Goal: Task Accomplishment & Management: Use online tool/utility

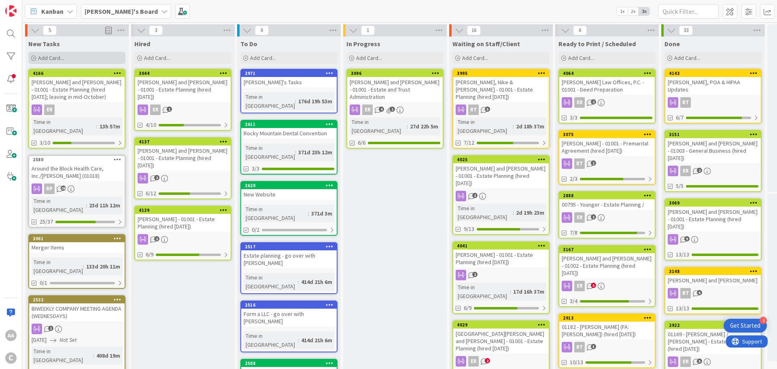
click at [64, 59] on div "Add Card..." at bounding box center [76, 58] width 97 height 12
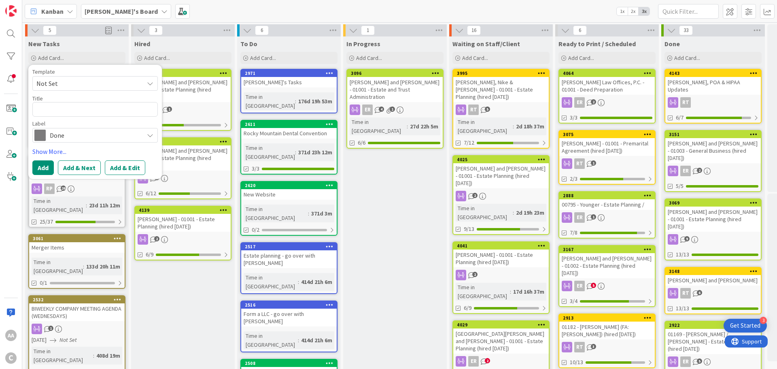
click at [57, 114] on textarea at bounding box center [94, 109] width 125 height 15
type textarea "x"
type textarea "Brown.[PERSON_NAME]-01001"
click at [55, 109] on textarea "Brown.[PERSON_NAME]-01001" at bounding box center [94, 109] width 125 height 15
type textarea "x"
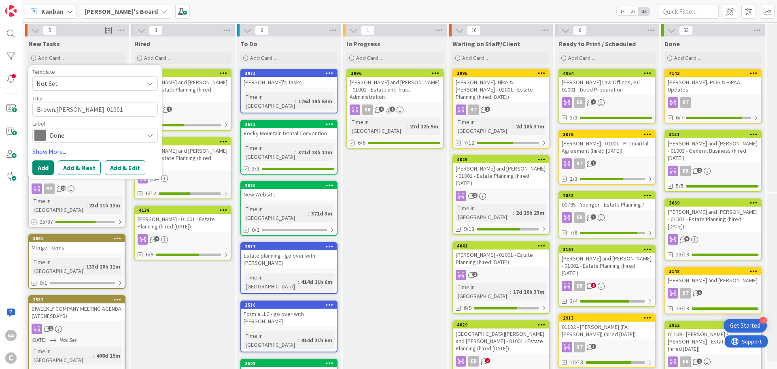
type textarea "BrownRhonda-01001"
type textarea "x"
type textarea "[PERSON_NAME]-01001"
type textarea "x"
type textarea "[PERSON_NAME]-01001"
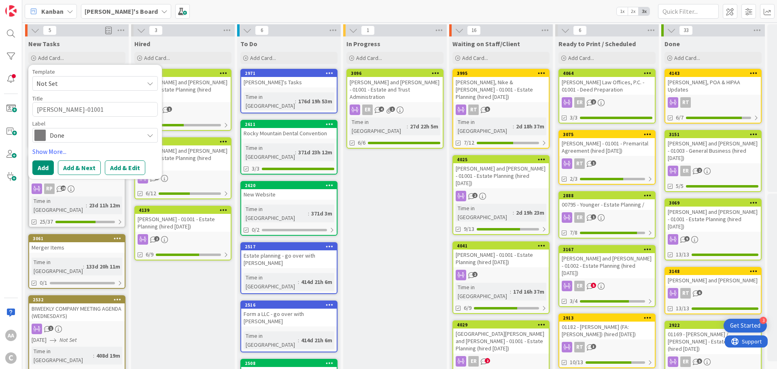
type textarea "x"
type textarea "Brown, SRhonda-01001"
type textarea "x"
type textarea "[PERSON_NAME]-01001"
type textarea "x"
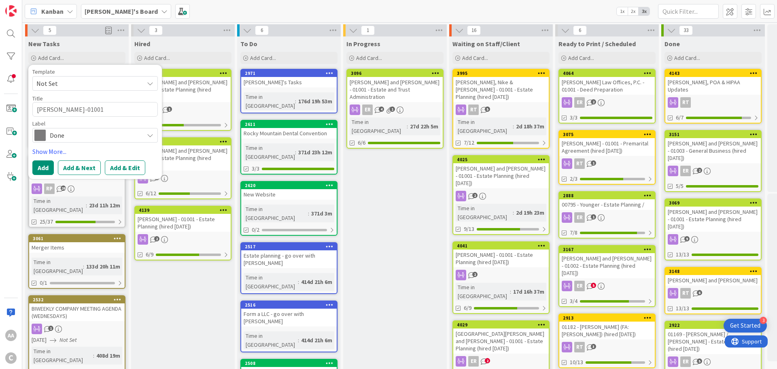
type textarea "[PERSON_NAME], SamRhonda-01001"
type textarea "x"
type textarea "[PERSON_NAME], SamuRhonda-01001"
type textarea "x"
type textarea "[PERSON_NAME], SamuekRhonda-01001"
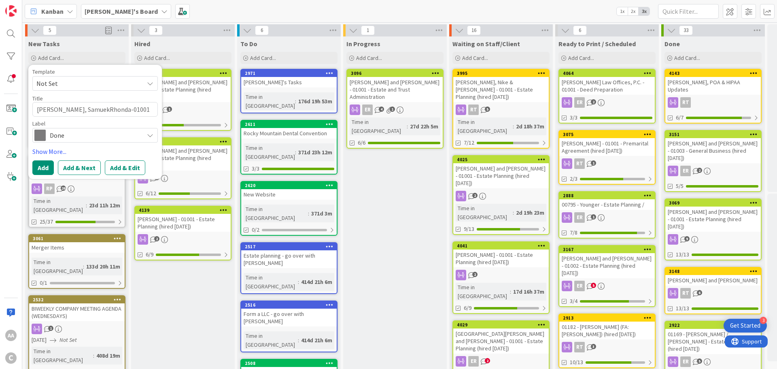
type textarea "x"
type textarea "[PERSON_NAME], SamueklRhonda-01001"
type textarea "x"
type textarea "[PERSON_NAME], Samuekl [PERSON_NAME]-01001"
type textarea "x"
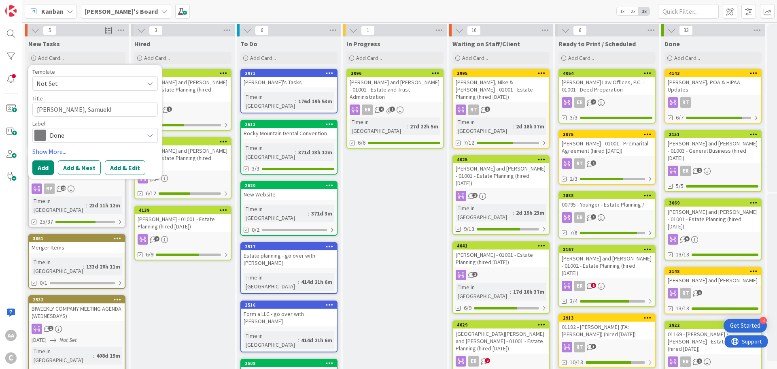
type textarea "[PERSON_NAME], SamueklRhonda-01001"
type textarea "x"
type textarea "[PERSON_NAME], SamuekRhonda-01001"
type textarea "x"
type textarea "[PERSON_NAME], SamueRhonda-01001"
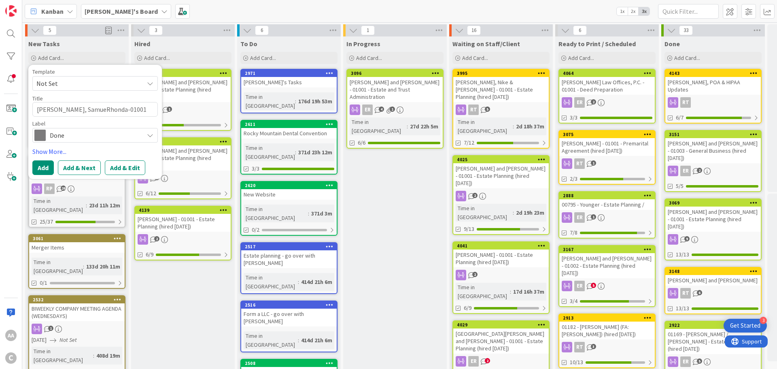
type textarea "x"
type textarea "[PERSON_NAME]-01001"
type textarea "x"
type textarea "[PERSON_NAME]-01001"
type textarea "x"
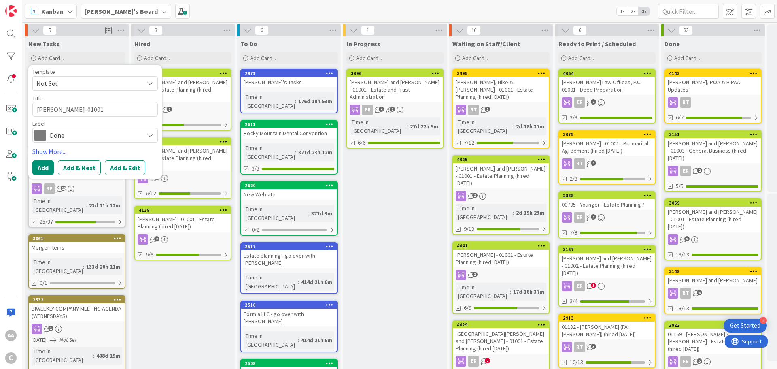
type textarea "[PERSON_NAME]-01001"
type textarea "x"
type textarea "[PERSON_NAME]-01001"
type textarea "x"
type textarea "[PERSON_NAME]-01001"
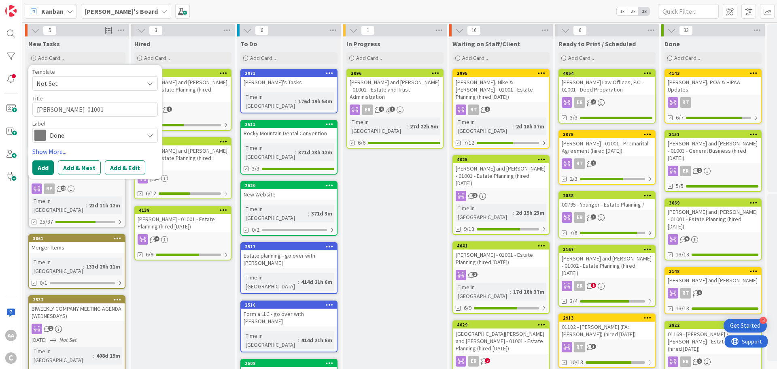
type textarea "x"
type textarea "[PERSON_NAME] and [PERSON_NAME]-01001"
click at [112, 111] on textarea "[PERSON_NAME] and [PERSON_NAME]-01001" at bounding box center [94, 109] width 125 height 15
type textarea "x"
type textarea "[PERSON_NAME] and [PERSON_NAME] -01001"
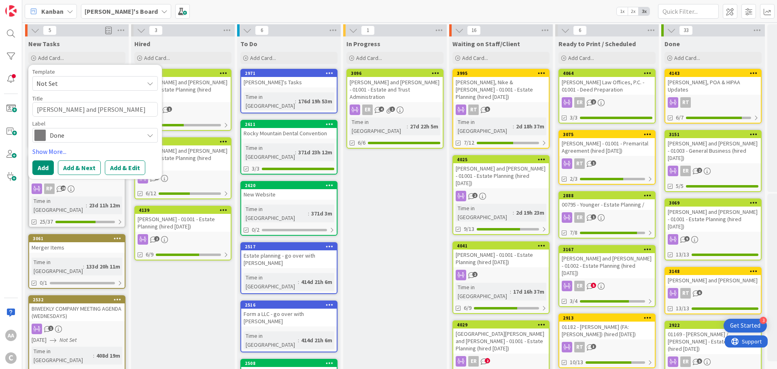
click at [117, 110] on textarea "[PERSON_NAME] and [PERSON_NAME] -01001" at bounding box center [94, 109] width 125 height 15
type textarea "x"
type textarea "[PERSON_NAME] and [PERSON_NAME] - 01001"
click at [135, 109] on textarea "[PERSON_NAME] and [PERSON_NAME] - 01001" at bounding box center [94, 109] width 125 height 15
type textarea "x"
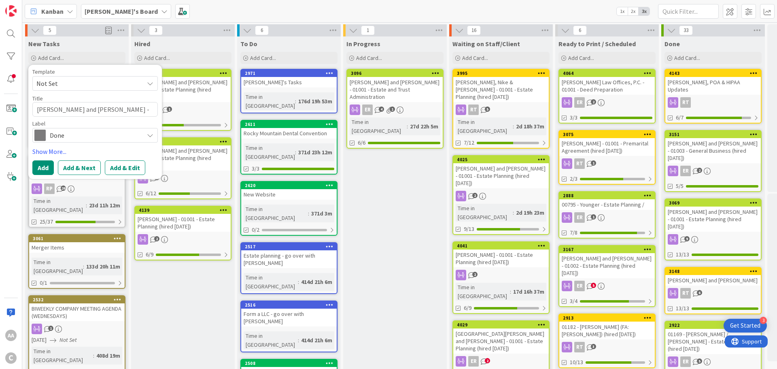
type textarea "[PERSON_NAME] and [PERSON_NAME] - 01001"
type textarea "x"
type textarea "[PERSON_NAME] and [PERSON_NAME] - 01001 -"
type textarea "x"
type textarea "[PERSON_NAME] and [PERSON_NAME] - 01001 -"
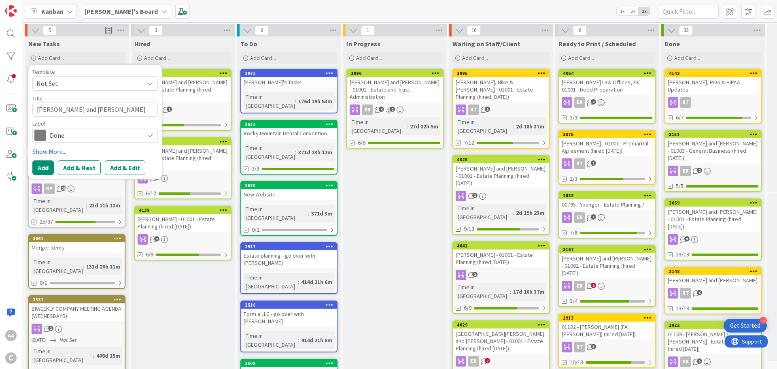
type textarea "x"
type textarea "[PERSON_NAME] and [PERSON_NAME] - 01001 - E"
type textarea "x"
type textarea "[PERSON_NAME] and [PERSON_NAME] - 01001 - Es"
type textarea "x"
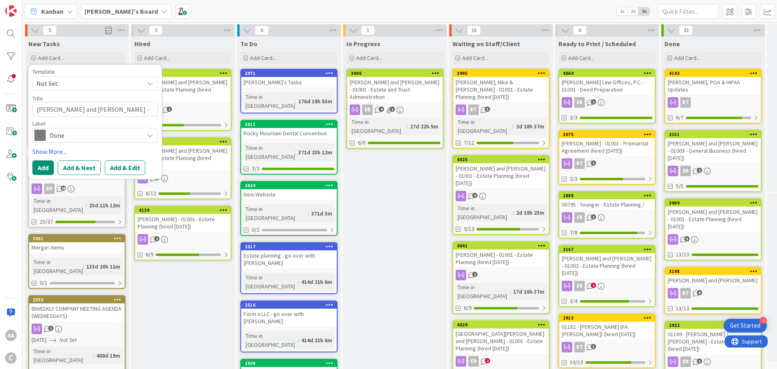
type textarea "[PERSON_NAME] and [PERSON_NAME] - 01001 - Est"
type textarea "x"
type textarea "[PERSON_NAME] and [PERSON_NAME] - 01001 - Esta"
type textarea "x"
type textarea "[PERSON_NAME] and [PERSON_NAME] - 01001 - Estate"
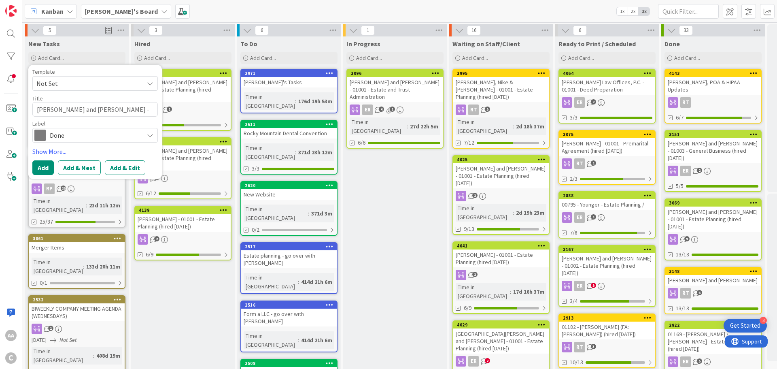
type textarea "x"
type textarea "[PERSON_NAME] and [PERSON_NAME] - 01001 - Estate"
type textarea "x"
type textarea "[PERSON_NAME] and [PERSON_NAME] - 01001 - Estate P"
type textarea "x"
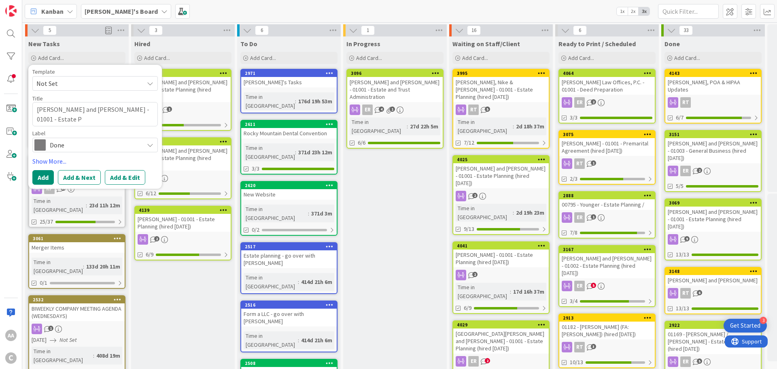
type textarea "[PERSON_NAME] and [PERSON_NAME] - 01001 - Estate Pl"
type textarea "x"
type textarea "[PERSON_NAME] and [PERSON_NAME] - 01001 - Estate Pla"
type textarea "x"
type textarea "[PERSON_NAME] and [PERSON_NAME] - 01001 - Estate Plan"
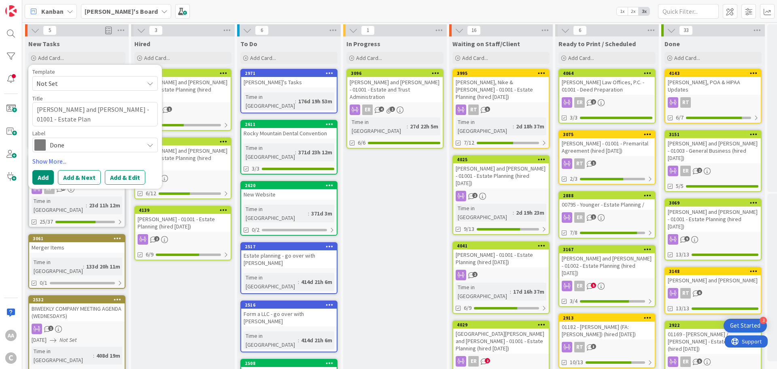
type textarea "x"
type textarea "[PERSON_NAME] and [PERSON_NAME] - 01001 - Estate Plann"
type textarea "x"
type textarea "[PERSON_NAME] and [PERSON_NAME] - 01001 - Estate Planni"
type textarea "x"
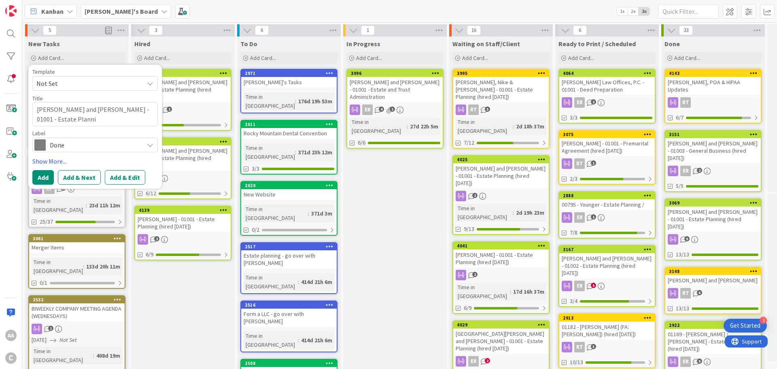
type textarea "[PERSON_NAME] and [PERSON_NAME] - 01001 - Estate Plannin"
type textarea "x"
type textarea "[PERSON_NAME] and [PERSON_NAME] - 01001 - Estate Planninf"
type textarea "x"
type textarea "[PERSON_NAME] and [PERSON_NAME] - 01001 - Estate Plannin"
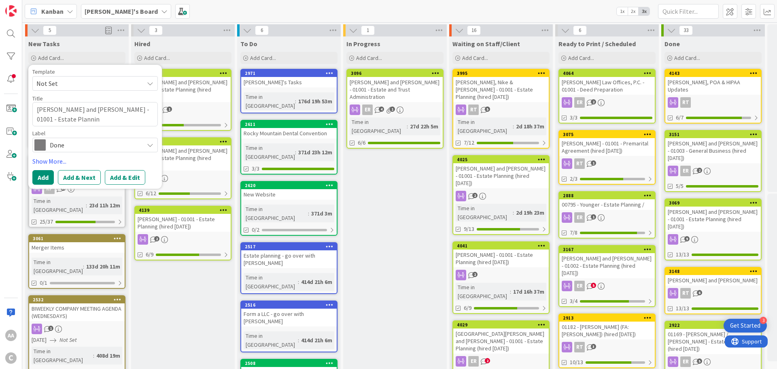
type textarea "x"
type textarea "[PERSON_NAME] and [PERSON_NAME] - 01001 - Estate Planning"
type textarea "x"
type textarea "[PERSON_NAME] and [PERSON_NAME] - 01001 - Estate Planning"
type textarea "x"
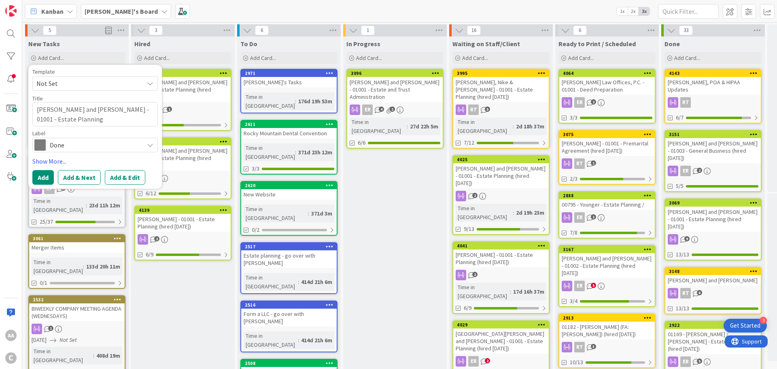
type textarea "[PERSON_NAME] and [PERSON_NAME] - 01001 - Estate Planning ("
type textarea "x"
type textarea "[PERSON_NAME] and [PERSON_NAME] - 01001 - Estate Planning (h"
type textarea "x"
type textarea "[PERSON_NAME] and [PERSON_NAME] - 01001 - Estate Planning (hi"
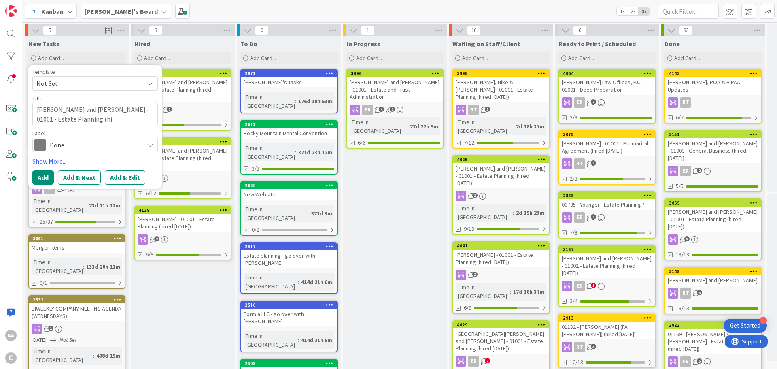
type textarea "x"
type textarea "[PERSON_NAME] and [PERSON_NAME] - 01001 - Estate Planning (hir"
type textarea "x"
type textarea "[PERSON_NAME] and [PERSON_NAME] - 01001 - Estate Planning (hire"
type textarea "x"
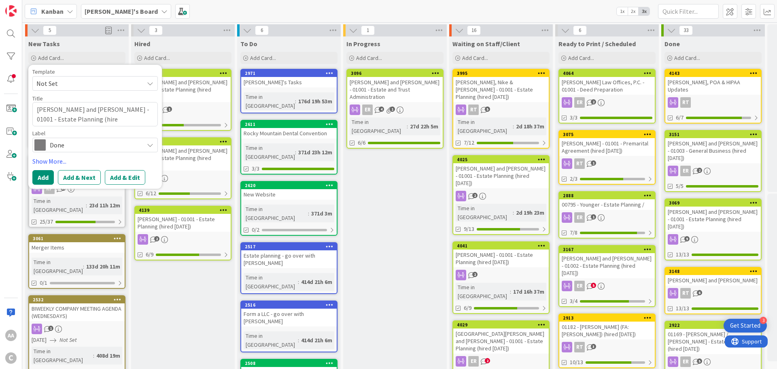
type textarea "[PERSON_NAME] and [PERSON_NAME] - 01001 - Estate Planning (hired"
type textarea "x"
type textarea "[PERSON_NAME] and [PERSON_NAME] - 01001 - Estate Planning (hired"
type textarea "x"
type textarea "[PERSON_NAME] and [PERSON_NAME] - 01001 - Estate Planning (hired 9"
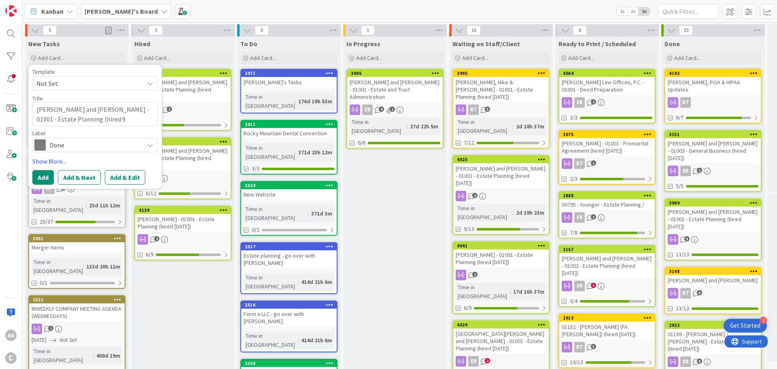
type textarea "x"
type textarea "[PERSON_NAME] and [PERSON_NAME] - 01001 - Estate Planning (hired 9."
type textarea "x"
type textarea "[PERSON_NAME] and [PERSON_NAME] - 01001 - Estate Planning (hired 9.1"
type textarea "x"
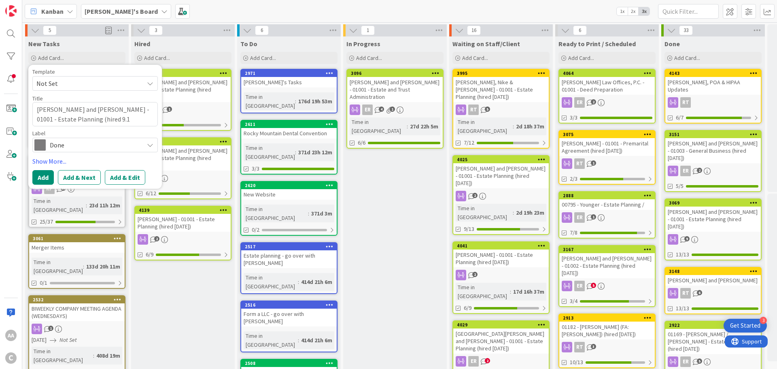
type textarea "[PERSON_NAME] and [PERSON_NAME] - 01001 - Estate Planning (hired 9.12"
type textarea "x"
type textarea "[PERSON_NAME] and [PERSON_NAME] - 01001 - Estate Planning (hired 9.12."
type textarea "x"
type textarea "[PERSON_NAME] and [PERSON_NAME] - 01001 - Estate Planning (hired 9.12.2"
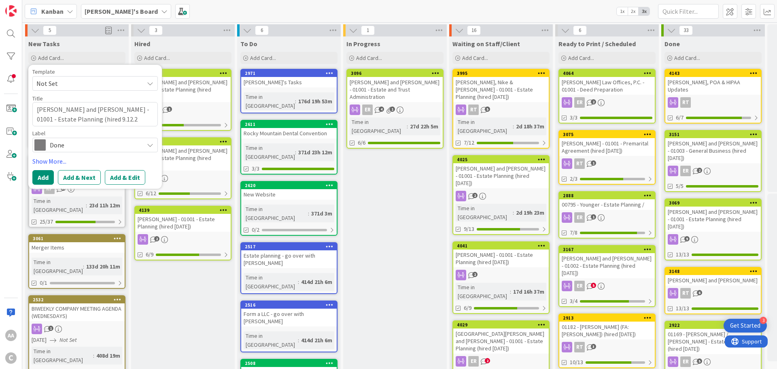
type textarea "x"
type textarea "[PERSON_NAME] and [PERSON_NAME] - 01001 - Estate Planning (hired [DATE]"
type textarea "x"
type textarea "[PERSON_NAME] and [PERSON_NAME] - 01001 - Estate Planning (hired [DATE])"
click at [94, 140] on span "Done" at bounding box center [95, 144] width 90 height 11
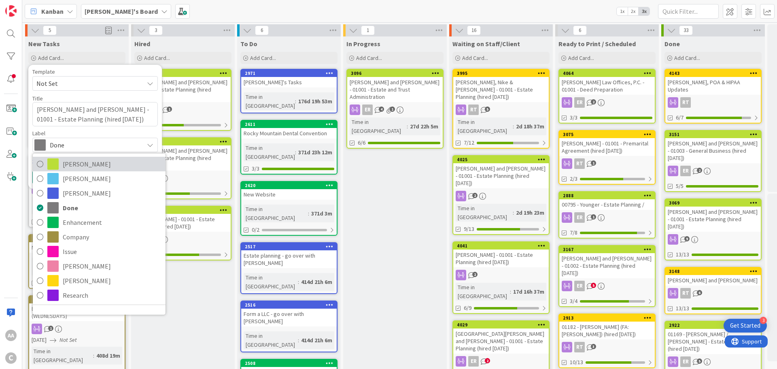
click at [85, 159] on span "[PERSON_NAME]" at bounding box center [112, 164] width 99 height 12
type textarea "x"
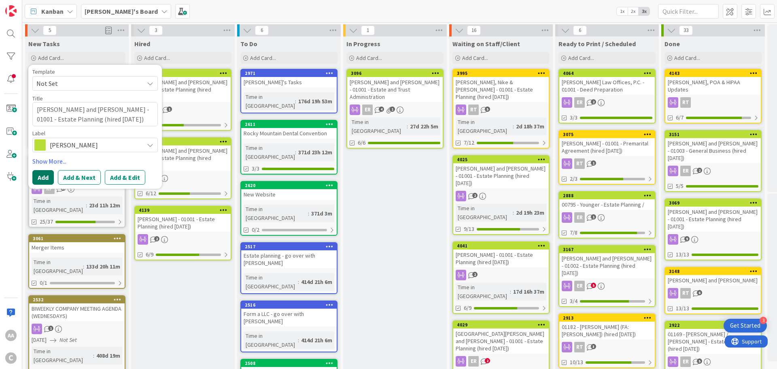
click at [42, 176] on button "Add" at bounding box center [42, 177] width 21 height 15
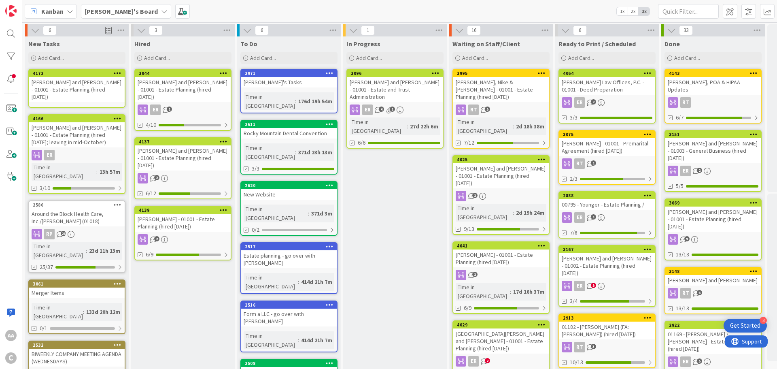
click at [97, 84] on div "[PERSON_NAME] and [PERSON_NAME] - 01001 - Estate Planning (hired [DATE])" at bounding box center [77, 89] width 96 height 25
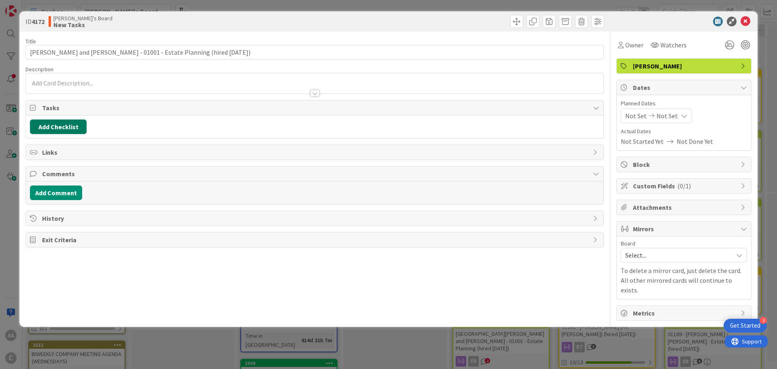
click at [79, 121] on button "Add Checklist" at bounding box center [58, 126] width 57 height 15
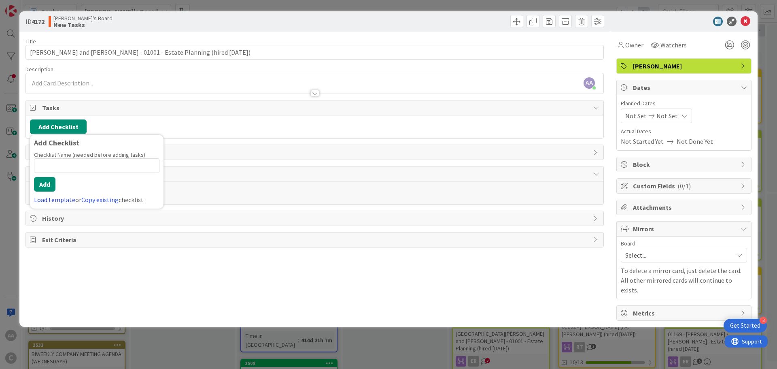
click at [46, 201] on link "Load template" at bounding box center [54, 199] width 41 height 8
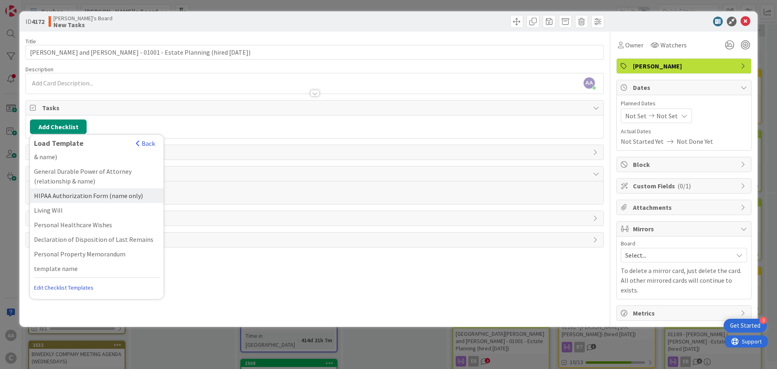
scroll to position [58, 0]
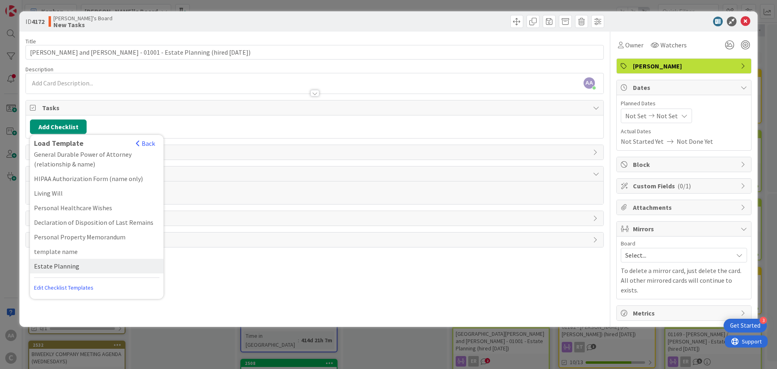
click at [55, 265] on div "Estate Planning" at bounding box center [97, 266] width 134 height 15
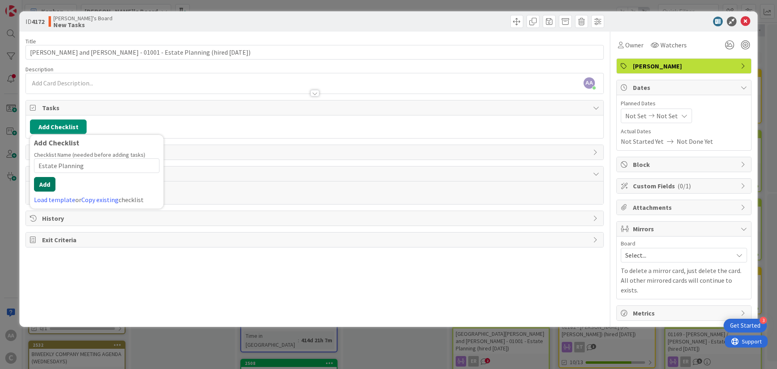
click at [49, 185] on button "Add" at bounding box center [44, 184] width 21 height 15
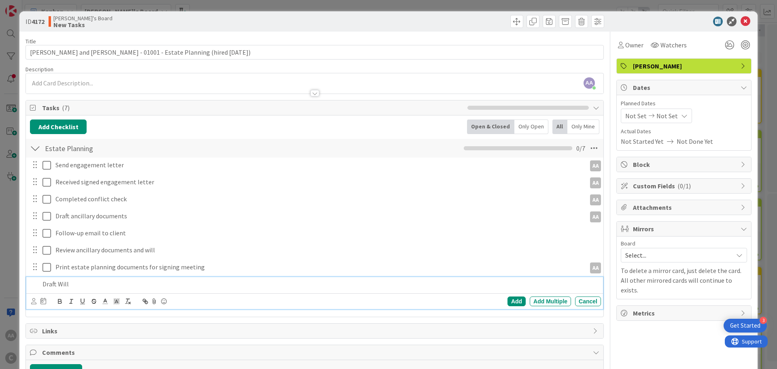
click at [59, 286] on p "Draft Will" at bounding box center [319, 283] width 555 height 9
click at [507, 302] on div "Add" at bounding box center [516, 301] width 18 height 10
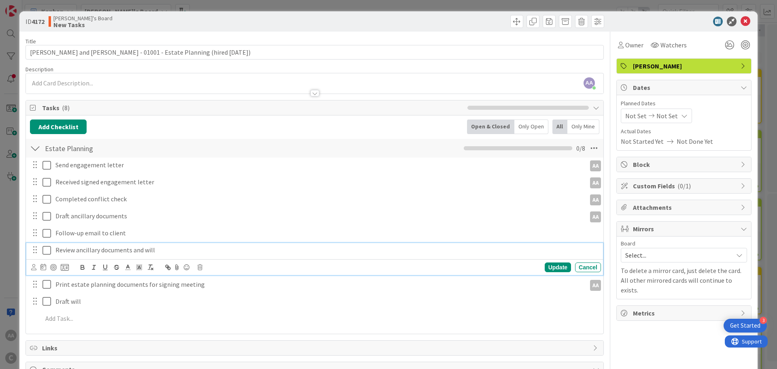
click at [102, 251] on p "Review ancillary documents and will" at bounding box center [326, 249] width 542 height 9
drag, startPoint x: 156, startPoint y: 248, endPoint x: 133, endPoint y: 246, distance: 23.6
click at [133, 246] on p "Review ancillary documents and will" at bounding box center [326, 249] width 542 height 9
click at [93, 320] on p at bounding box center [319, 318] width 555 height 9
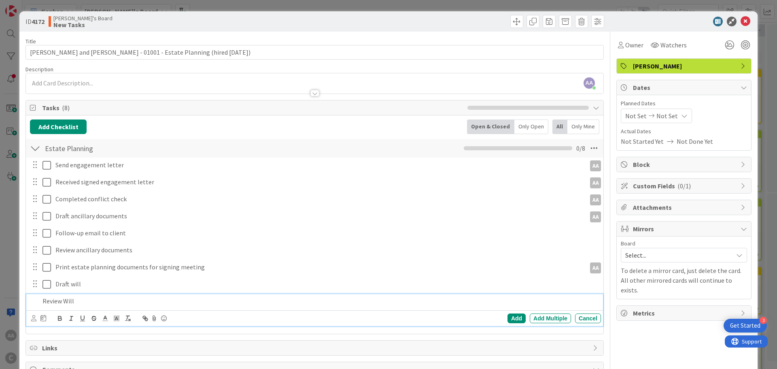
click at [67, 302] on p "Review Will" at bounding box center [319, 300] width 555 height 9
click at [507, 315] on div "Add" at bounding box center [516, 318] width 18 height 10
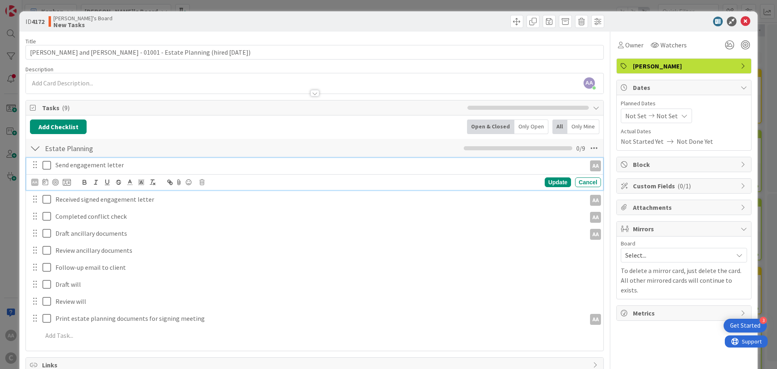
click at [44, 165] on icon at bounding box center [46, 165] width 8 height 10
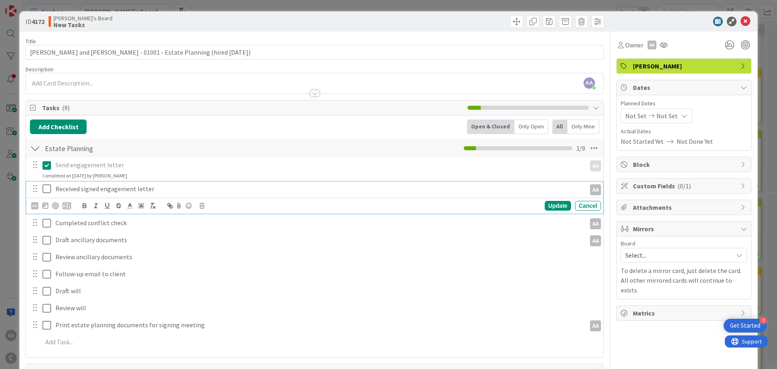
click at [43, 191] on icon at bounding box center [46, 189] width 8 height 10
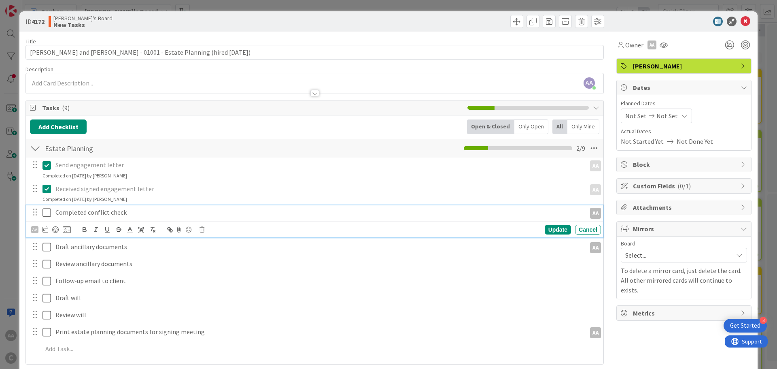
click at [43, 215] on icon at bounding box center [46, 213] width 8 height 10
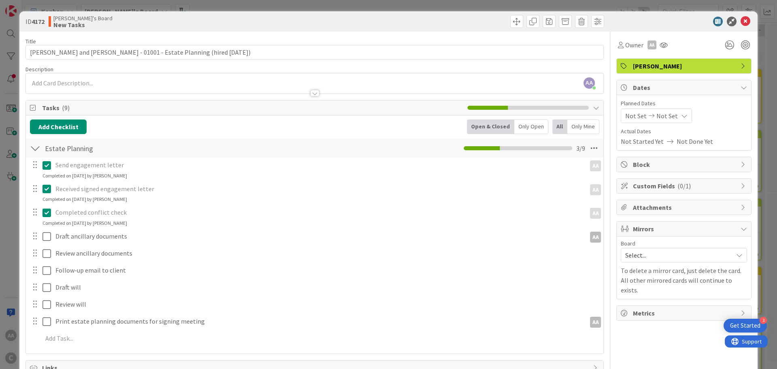
click at [659, 257] on span "Select..." at bounding box center [677, 254] width 104 height 11
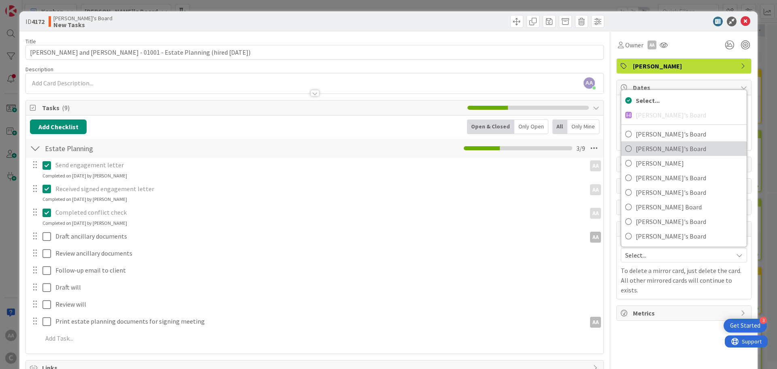
click at [630, 155] on link "[PERSON_NAME]'s Board" at bounding box center [683, 148] width 125 height 15
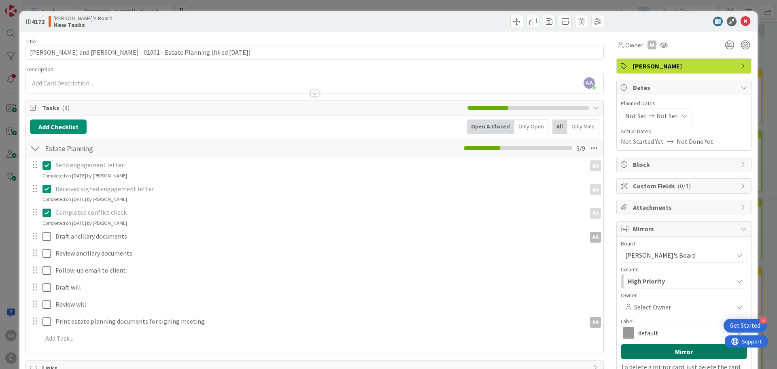
click at [673, 354] on button "Mirror" at bounding box center [684, 351] width 126 height 15
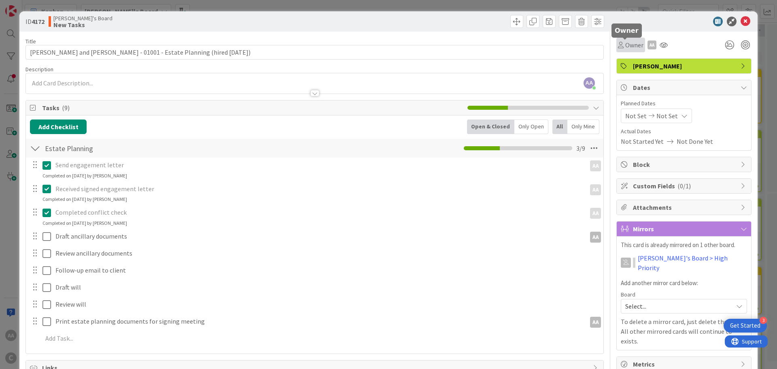
click at [632, 41] on span "Owner" at bounding box center [634, 45] width 18 height 10
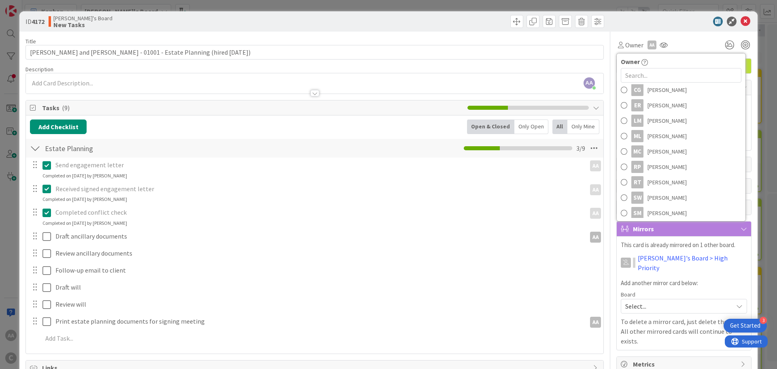
scroll to position [81, 0]
click at [647, 97] on span "[PERSON_NAME]" at bounding box center [666, 97] width 39 height 12
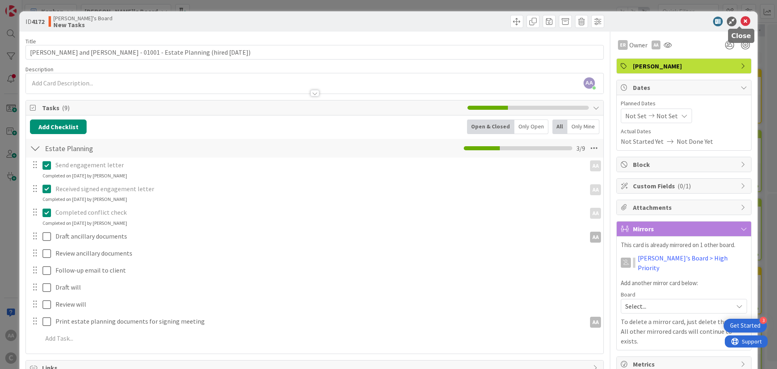
click at [741, 19] on icon at bounding box center [746, 22] width 10 height 10
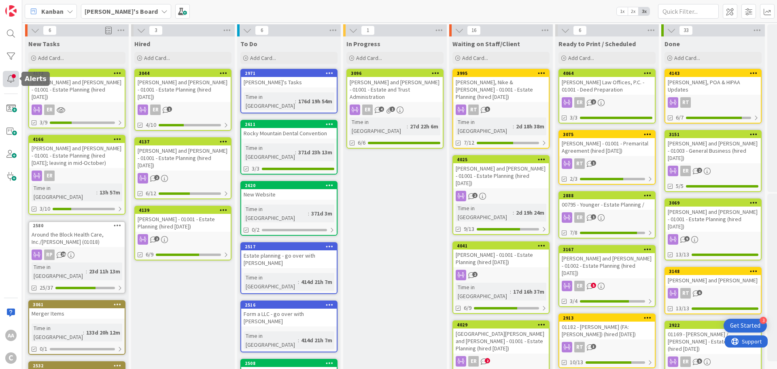
click at [13, 78] on div at bounding box center [11, 79] width 16 height 16
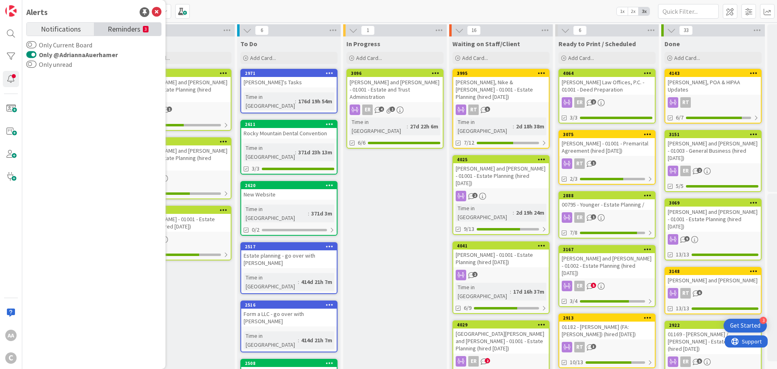
click at [120, 31] on span "Reminders" at bounding box center [124, 28] width 33 height 11
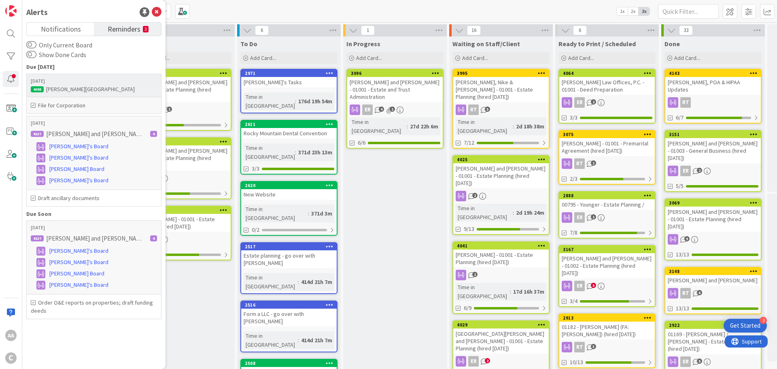
click at [93, 91] on div "[PERSON_NAME][GEOGRAPHIC_DATA]" at bounding box center [94, 88] width 126 height 7
